Goal: Browse casually: Explore the website without a specific task or goal

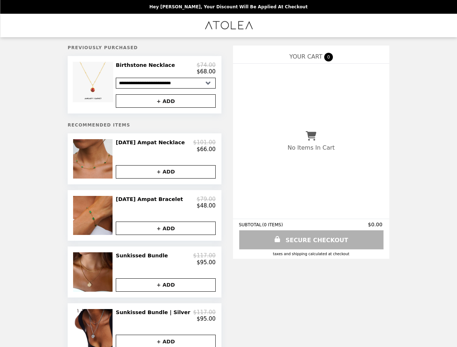
click at [105, 86] on img at bounding box center [94, 82] width 42 height 41
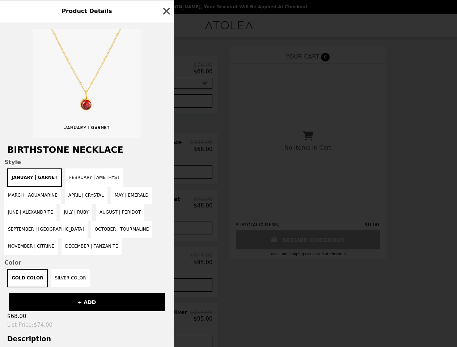
click at [166, 103] on div "Product Details Birthstone Necklace Style January | Garnet February | Amethyst …" at bounding box center [228, 173] width 457 height 347
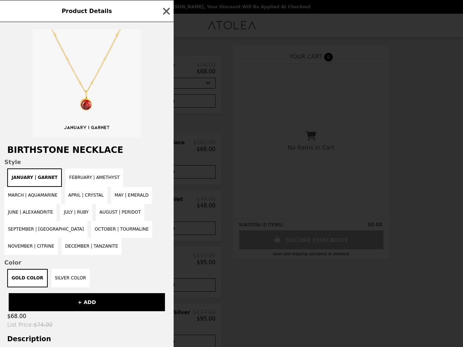
click at [105, 163] on span "Style" at bounding box center [86, 162] width 165 height 7
click at [166, 149] on h2 "Birthstone Necklace" at bounding box center [87, 150] width 174 height 10
click at [166, 177] on div "Product Details Birthstone Necklace Style January | Garnet February | Amethyst …" at bounding box center [231, 173] width 463 height 347
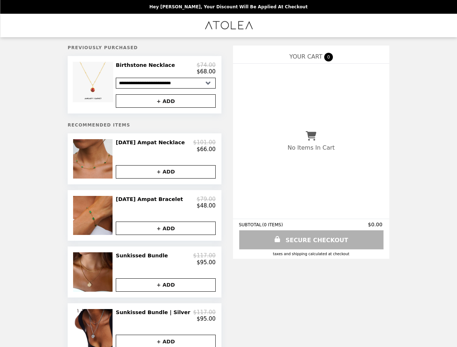
click at [105, 221] on img at bounding box center [93, 215] width 41 height 39
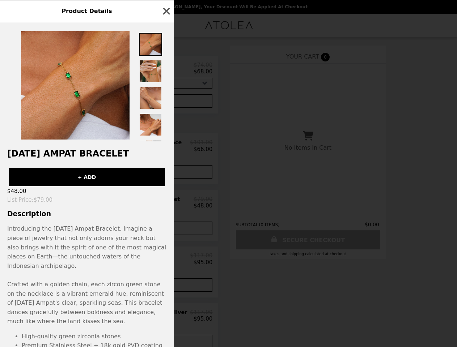
click at [166, 208] on div "Product Details [DATE] Ampat Bracelet + ADD $48.00 List Price : $79.00 Descript…" at bounding box center [228, 173] width 457 height 347
click at [166, 235] on p "Introducing the [DATE] Ampat Bracelet. Imagine a piece of jewelry that not only…" at bounding box center [86, 275] width 159 height 102
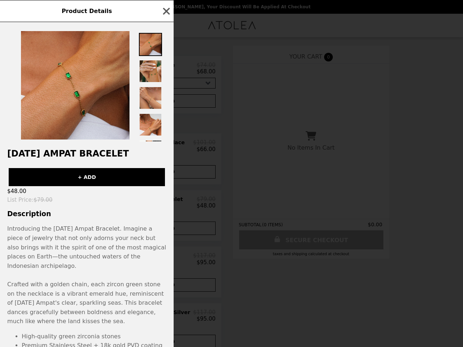
click at [105, 280] on div "Product Details [DATE] Ampat Bracelet + ADD $48.00 List Price : $79.00 Descript…" at bounding box center [231, 173] width 463 height 347
